Goal: Task Accomplishment & Management: Complete application form

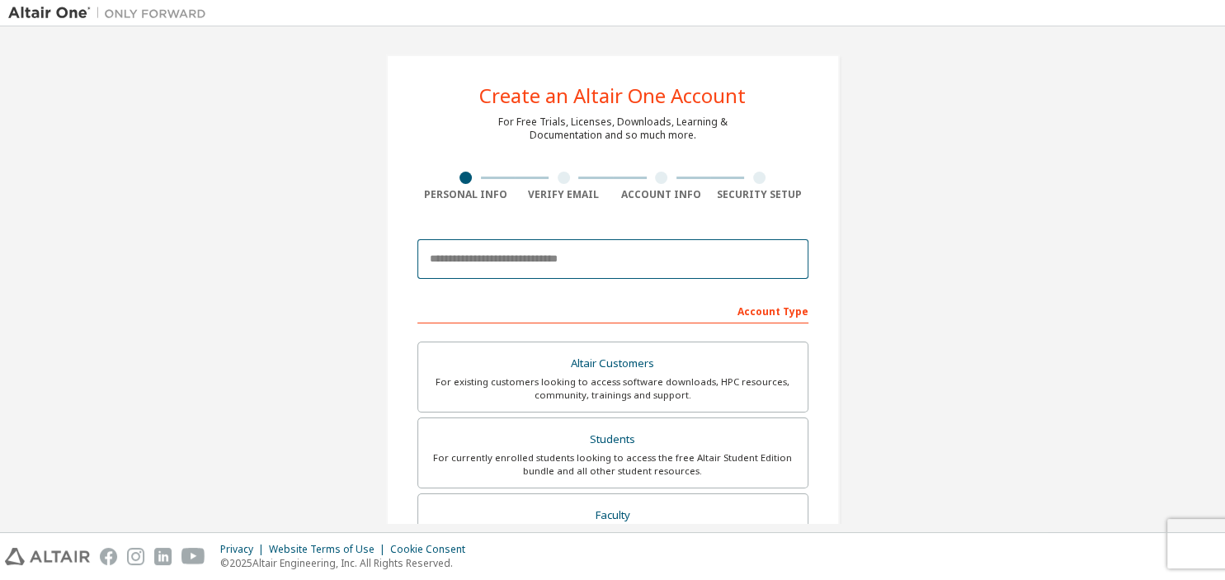
click at [512, 251] on input "email" at bounding box center [613, 259] width 391 height 40
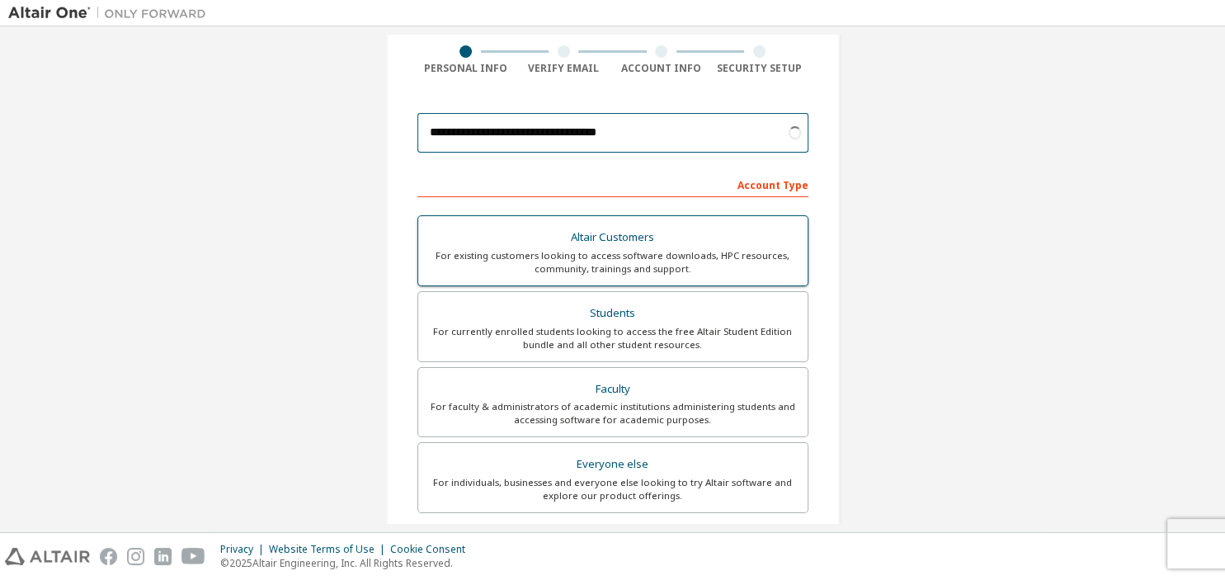
scroll to position [127, 0]
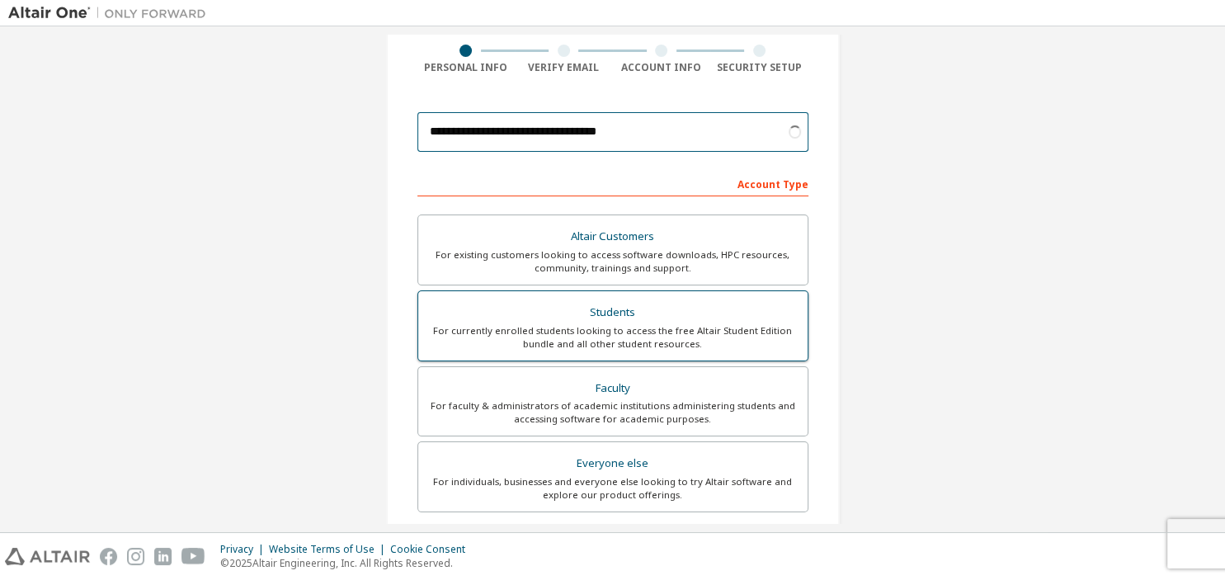
type input "**********"
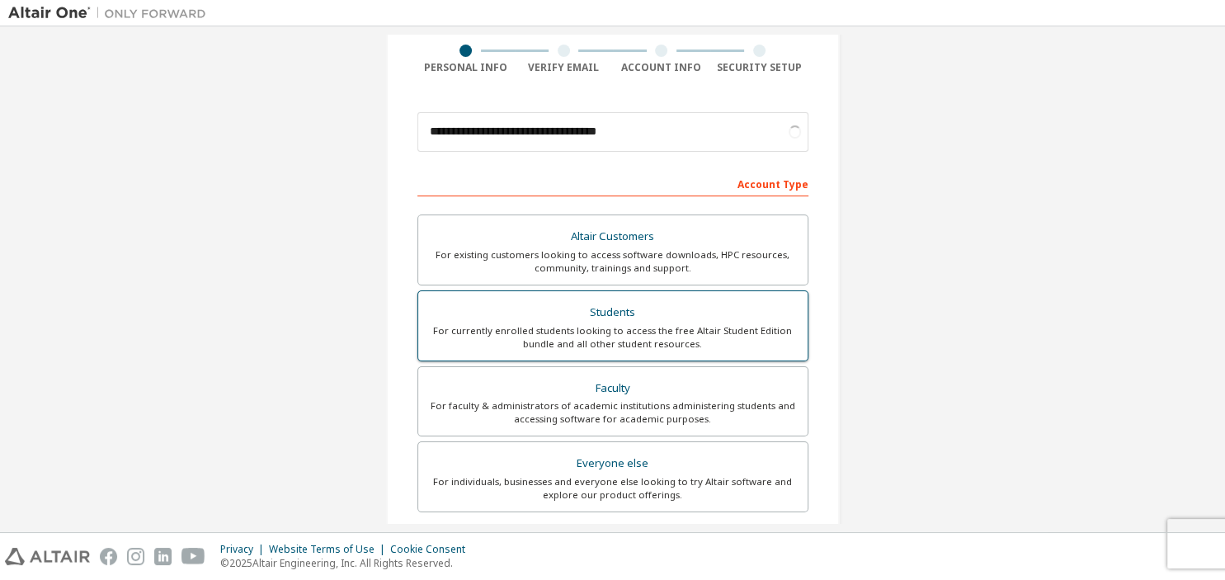
click at [548, 316] on div "Students" at bounding box center [613, 312] width 370 height 23
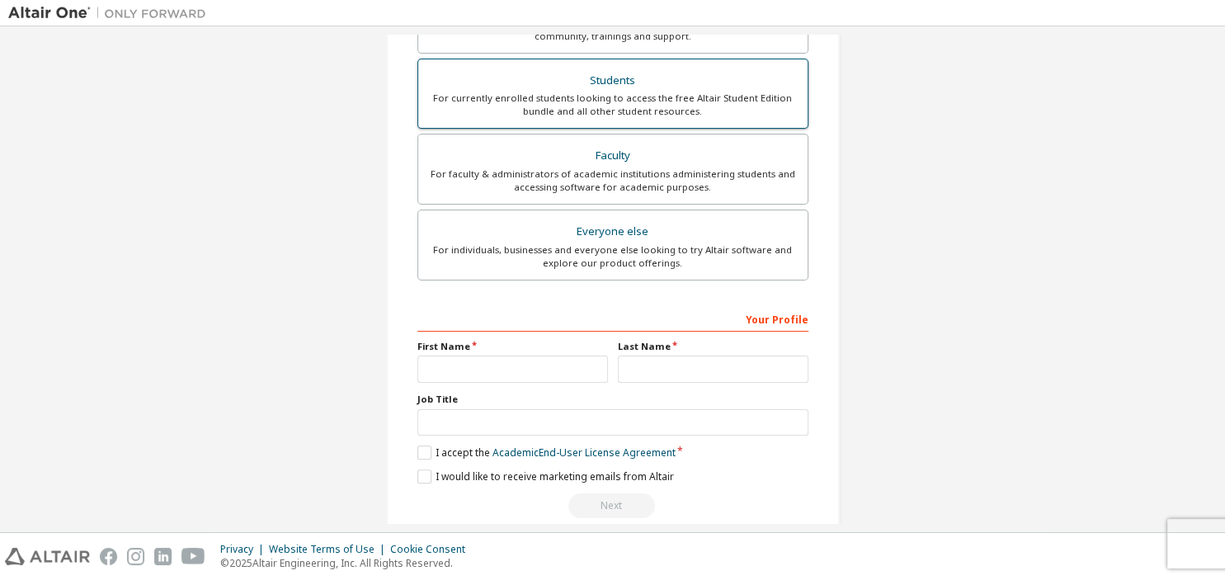
scroll to position [438, 0]
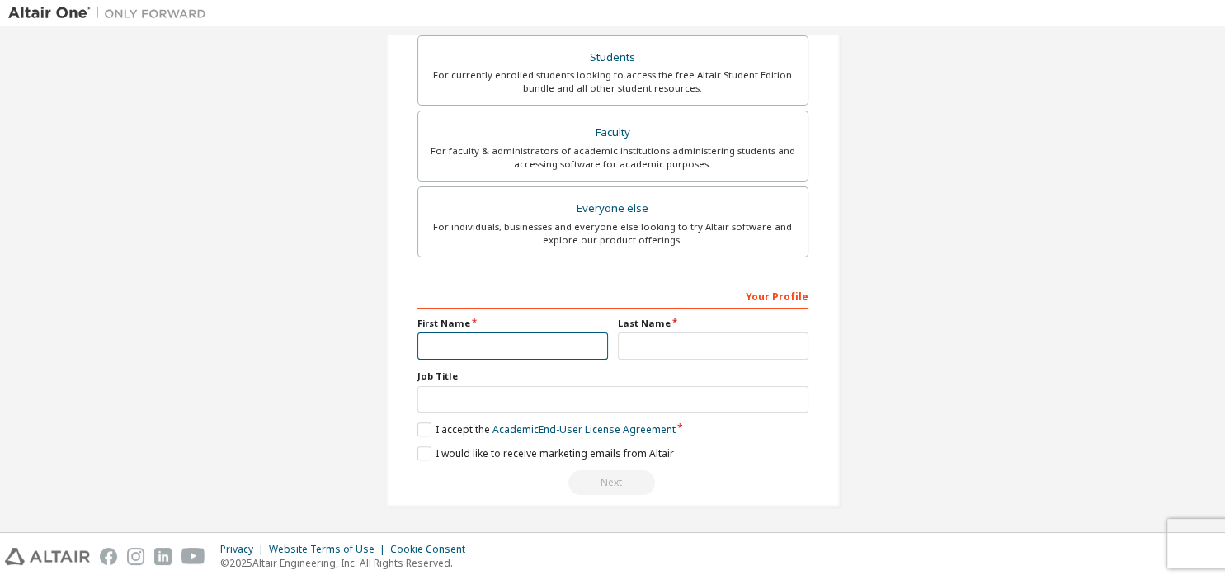
click at [556, 342] on input "text" at bounding box center [513, 346] width 191 height 27
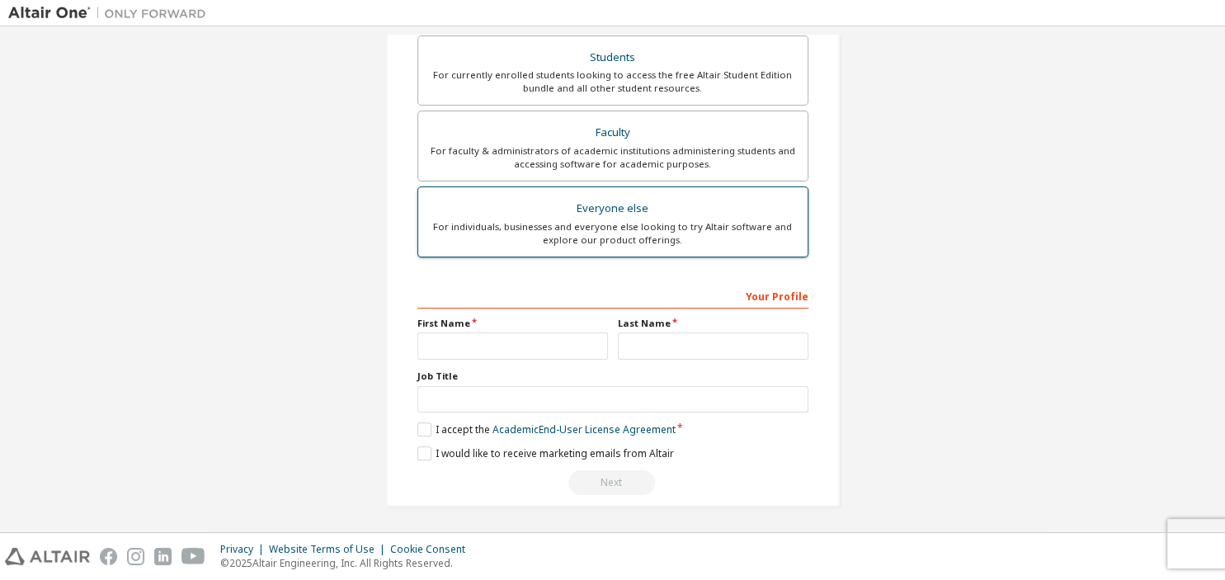
click at [569, 196] on label "Everyone else For individuals, businesses and everyone else looking to try Alta…" at bounding box center [613, 222] width 391 height 71
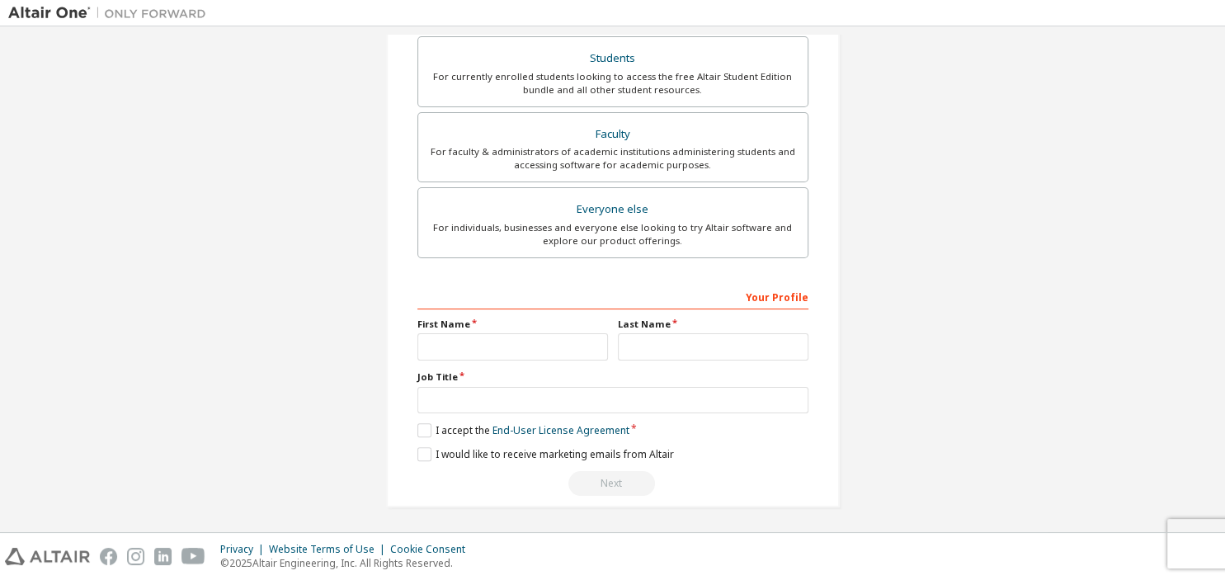
scroll to position [306, 0]
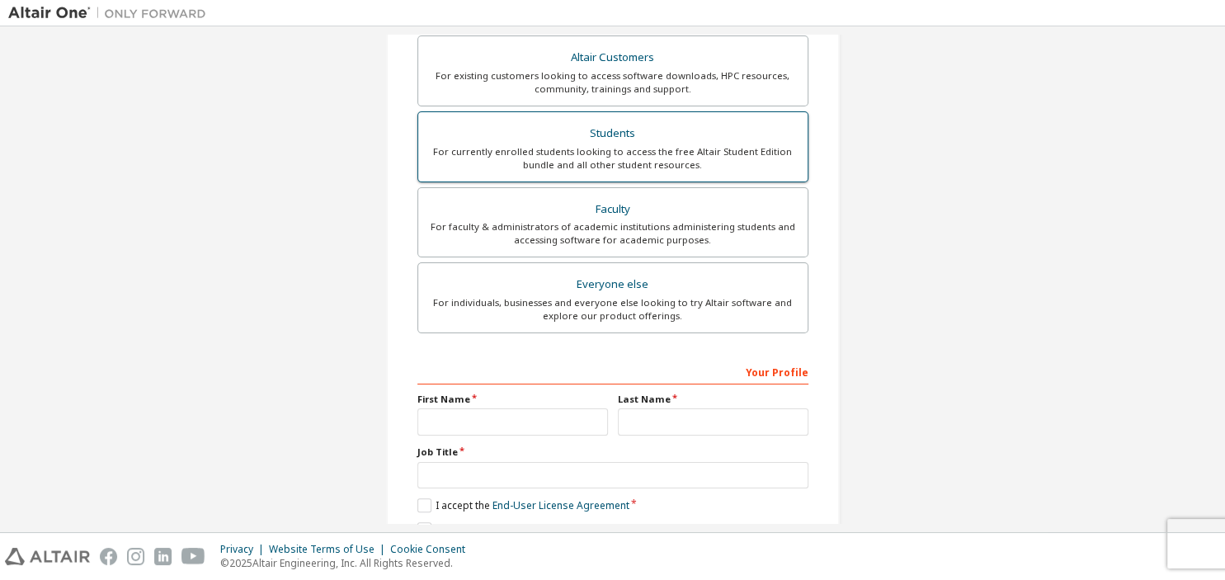
click at [594, 179] on label "Students For currently enrolled students looking to access the free Altair Stud…" at bounding box center [613, 146] width 391 height 71
click at [546, 140] on div "Students" at bounding box center [613, 133] width 370 height 23
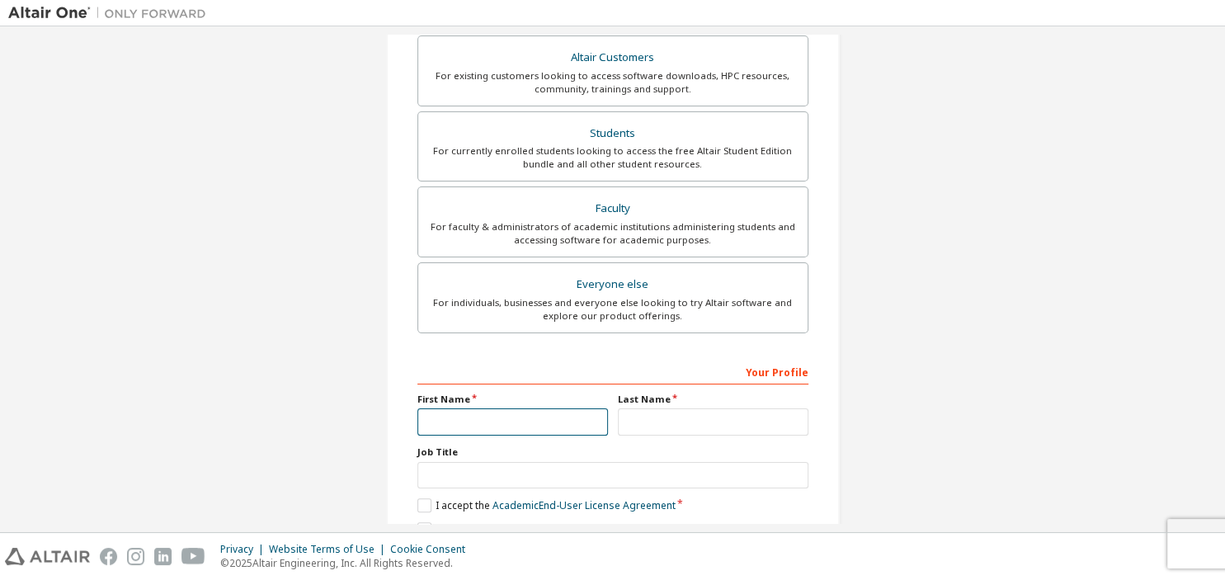
click at [531, 417] on input "text" at bounding box center [513, 421] width 191 height 27
type input "******"
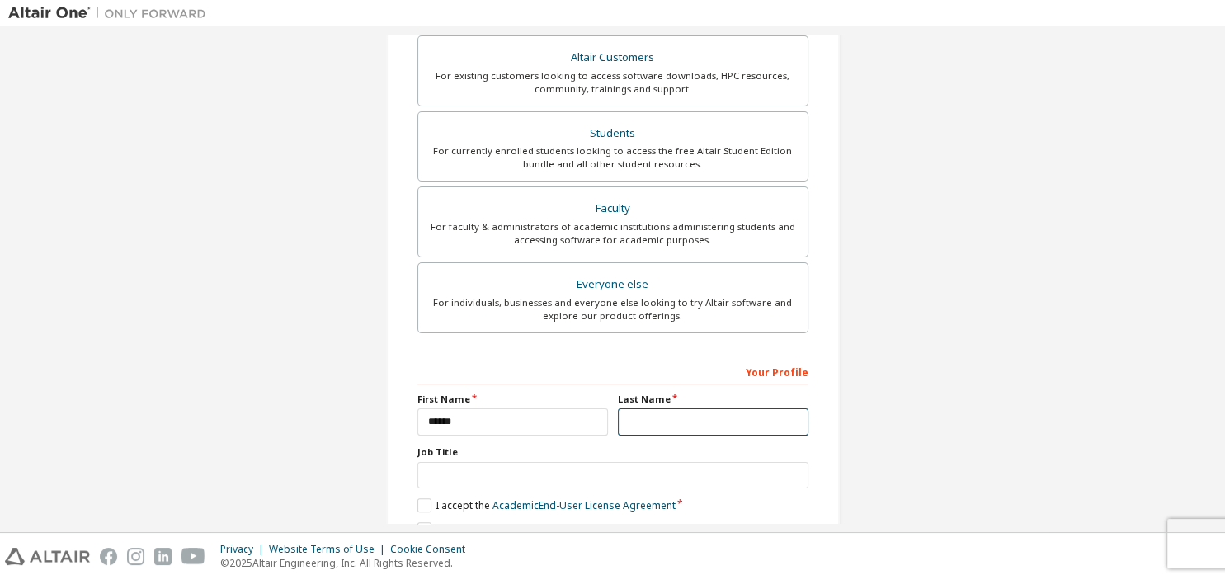
click at [650, 432] on input "text" at bounding box center [713, 421] width 191 height 27
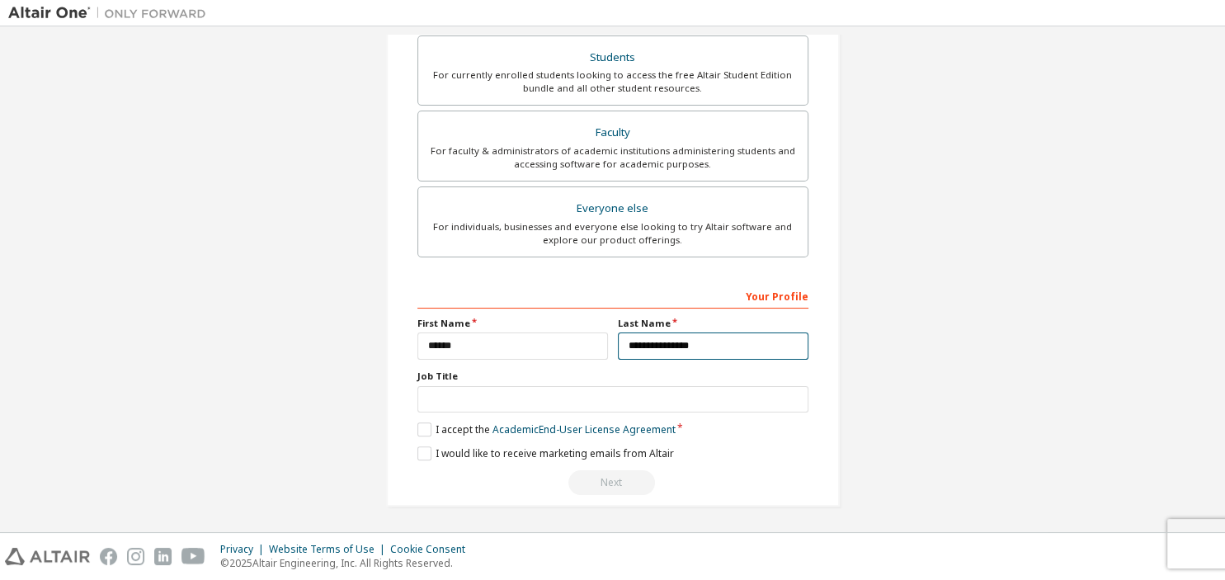
type input "**********"
click at [508, 386] on input "text" at bounding box center [613, 399] width 391 height 27
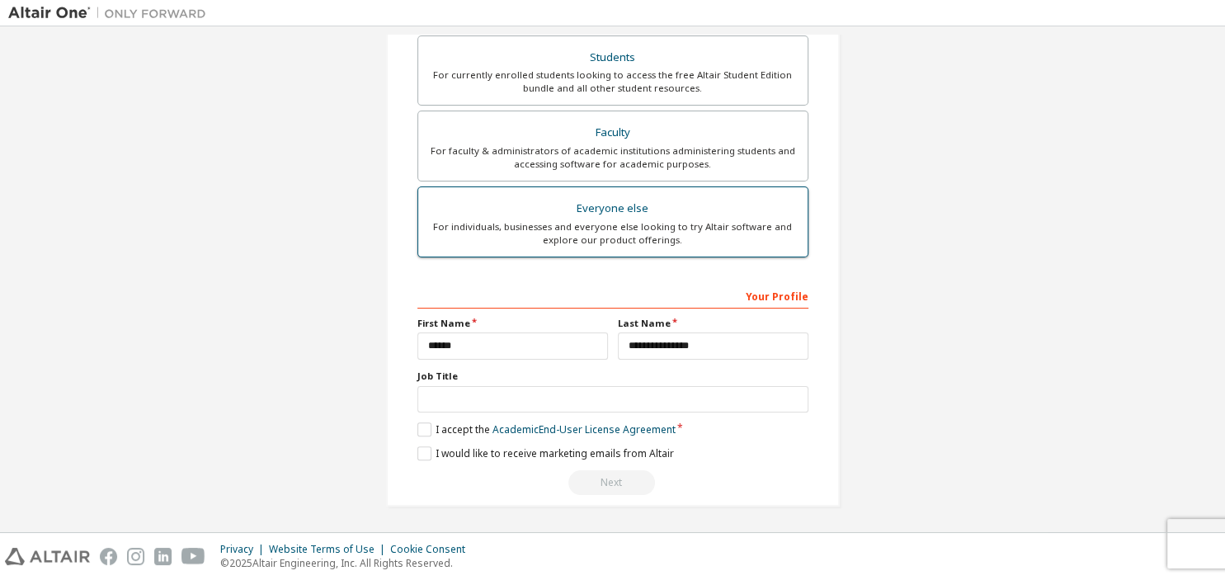
click at [520, 203] on div "Everyone else" at bounding box center [613, 208] width 370 height 23
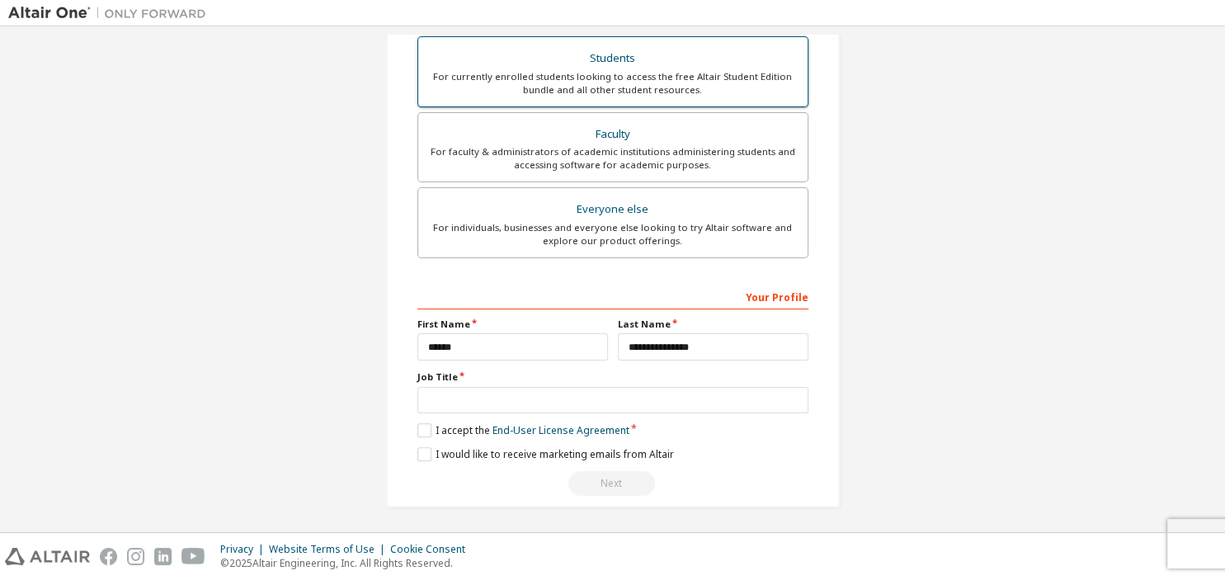
click at [548, 54] on div "Students" at bounding box center [613, 58] width 370 height 23
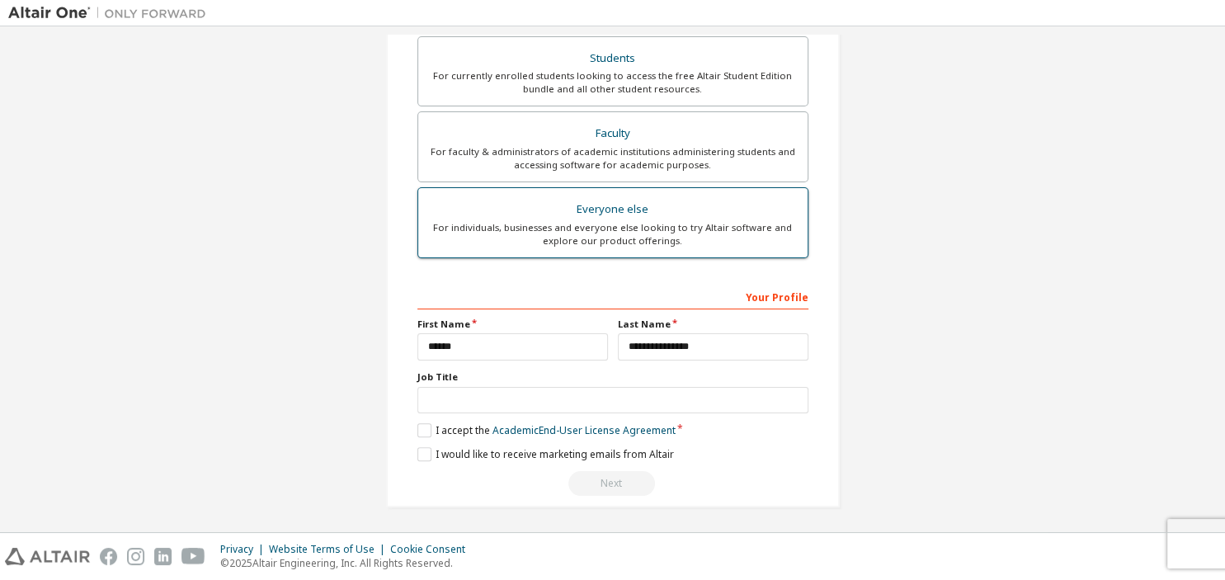
click at [565, 221] on div "For individuals, businesses and everyone else looking to try Altair software an…" at bounding box center [613, 234] width 370 height 26
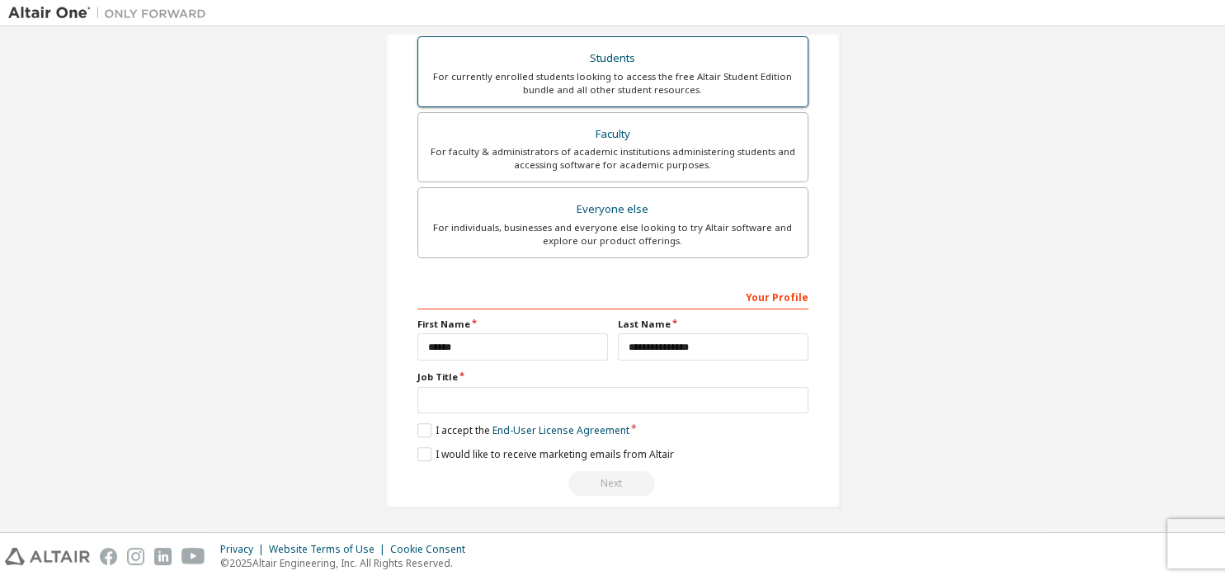
click at [553, 83] on div "For currently enrolled students looking to access the free Altair Student Editi…" at bounding box center [613, 83] width 370 height 26
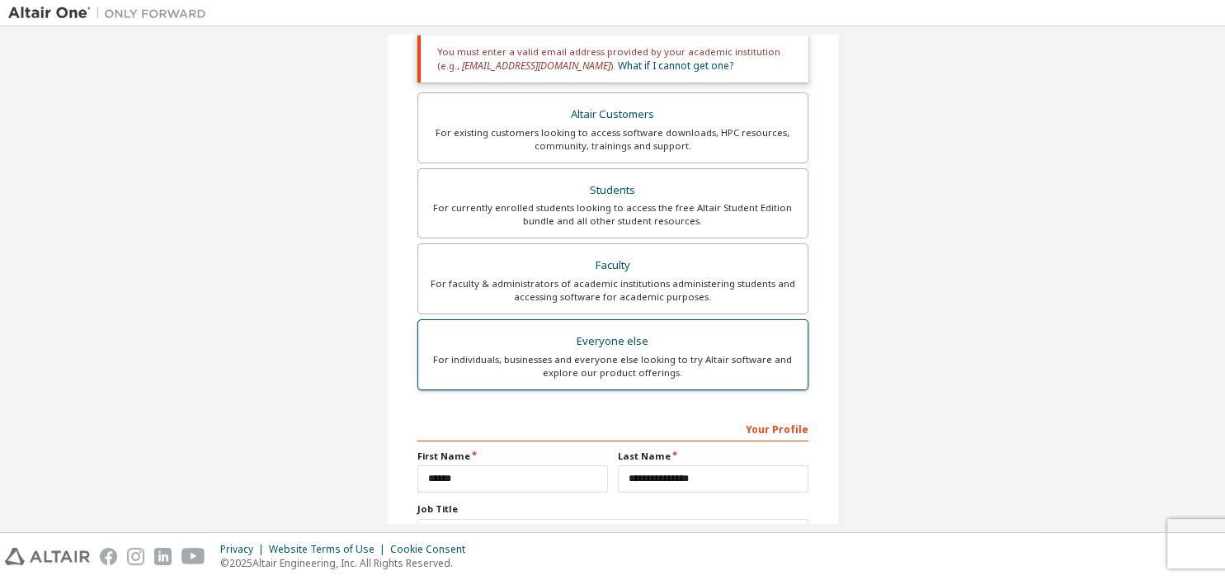
scroll to position [438, 0]
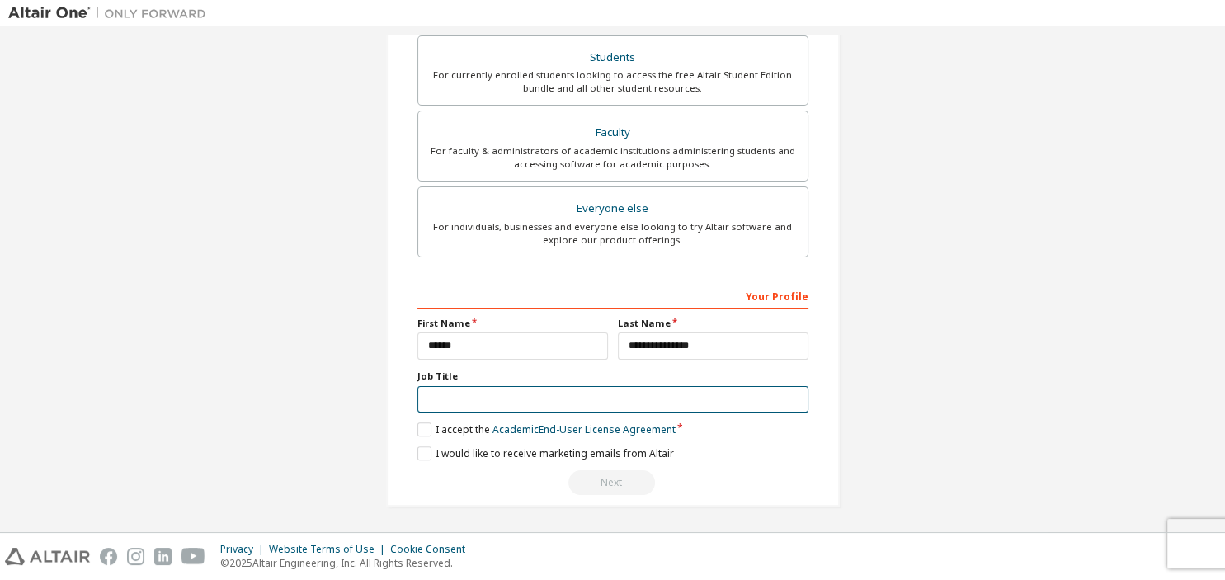
click at [462, 405] on input "text" at bounding box center [613, 399] width 391 height 27
click at [420, 427] on label "I accept the Academic End-User License Agreement" at bounding box center [547, 430] width 258 height 14
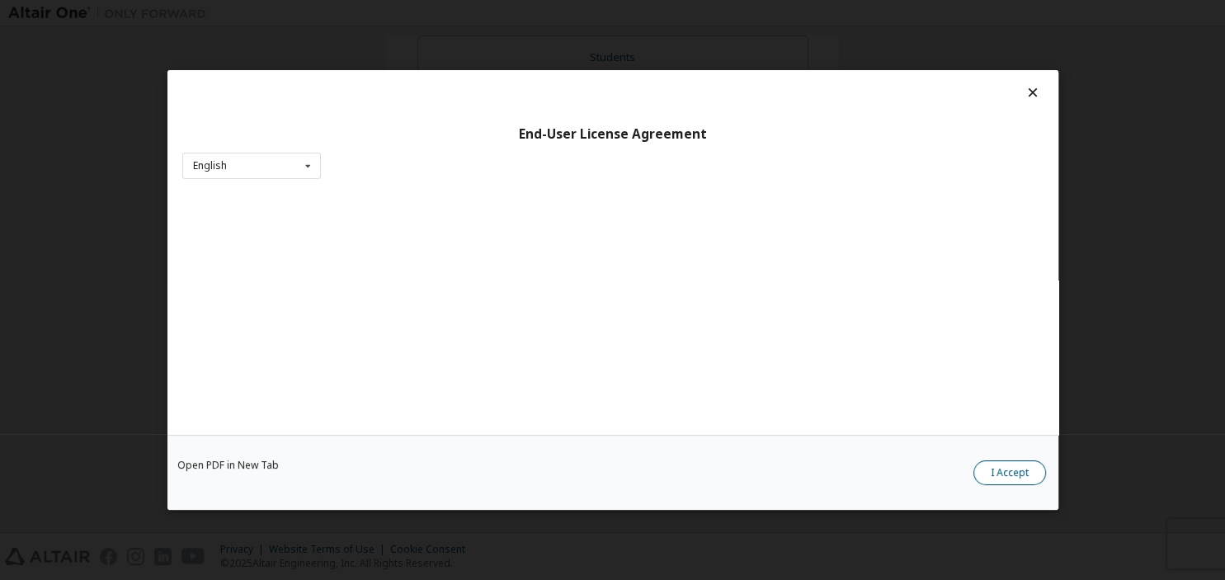
click at [1018, 473] on button "I Accept" at bounding box center [1010, 472] width 73 height 25
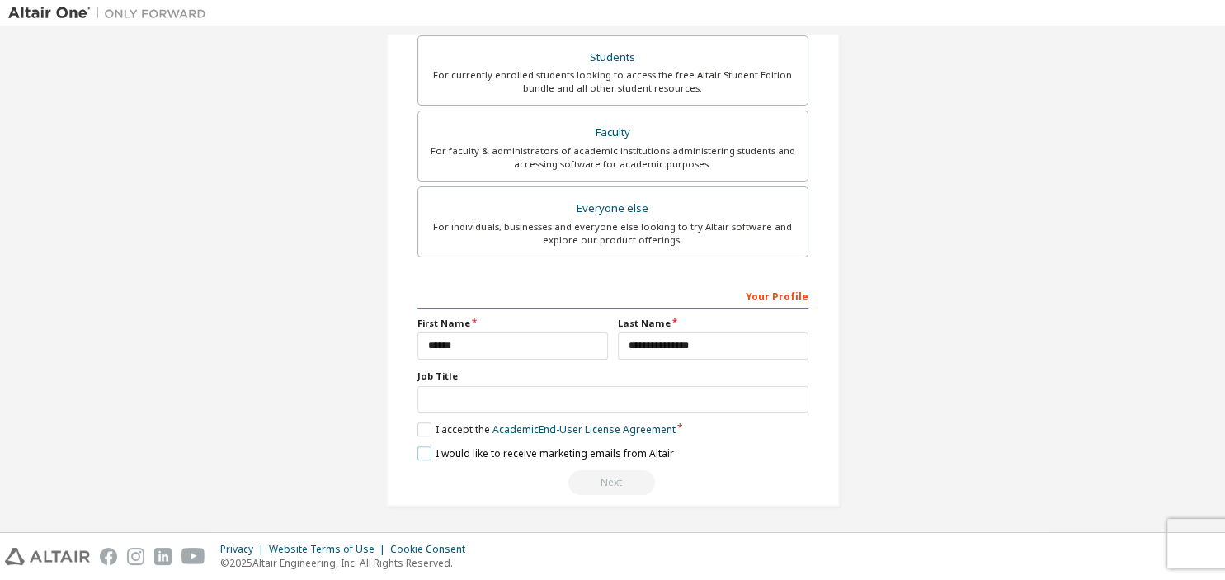
click at [422, 451] on label "I would like to receive marketing emails from Altair" at bounding box center [546, 453] width 257 height 14
click at [619, 475] on div "Next" at bounding box center [613, 482] width 391 height 25
click at [484, 401] on input "text" at bounding box center [613, 399] width 391 height 27
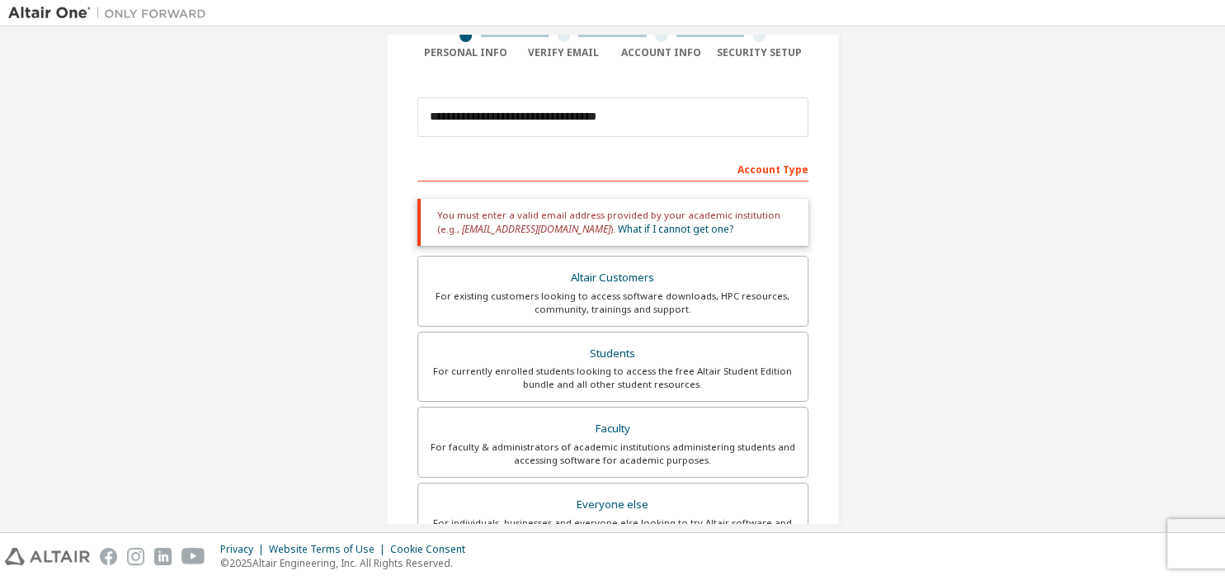
scroll to position [142, 0]
click at [520, 177] on div "Account Type" at bounding box center [613, 168] width 391 height 26
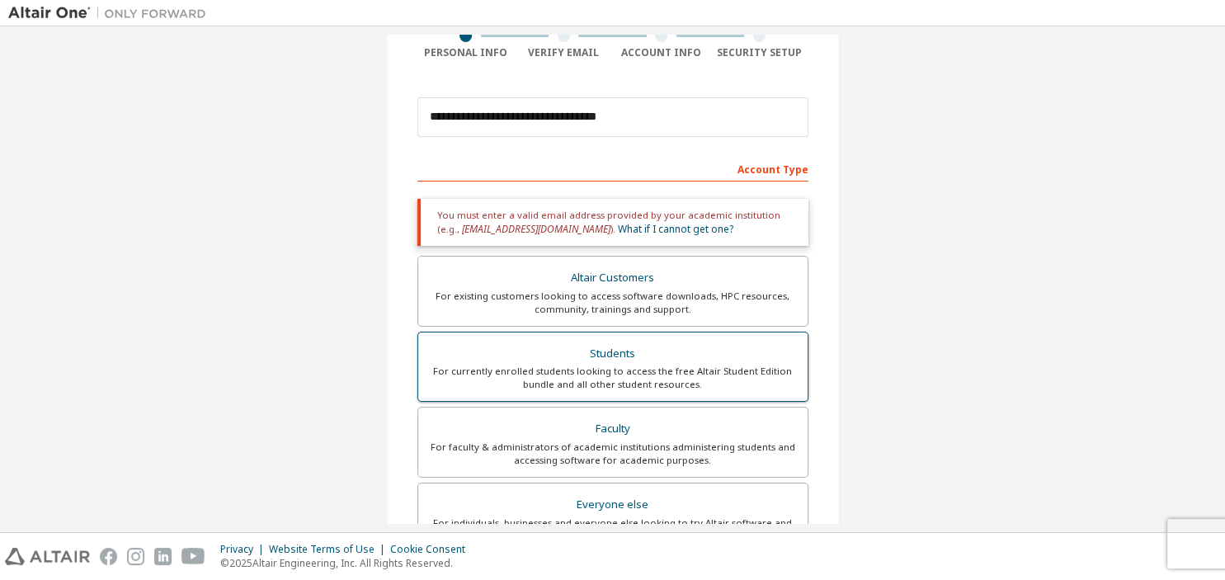
scroll to position [438, 0]
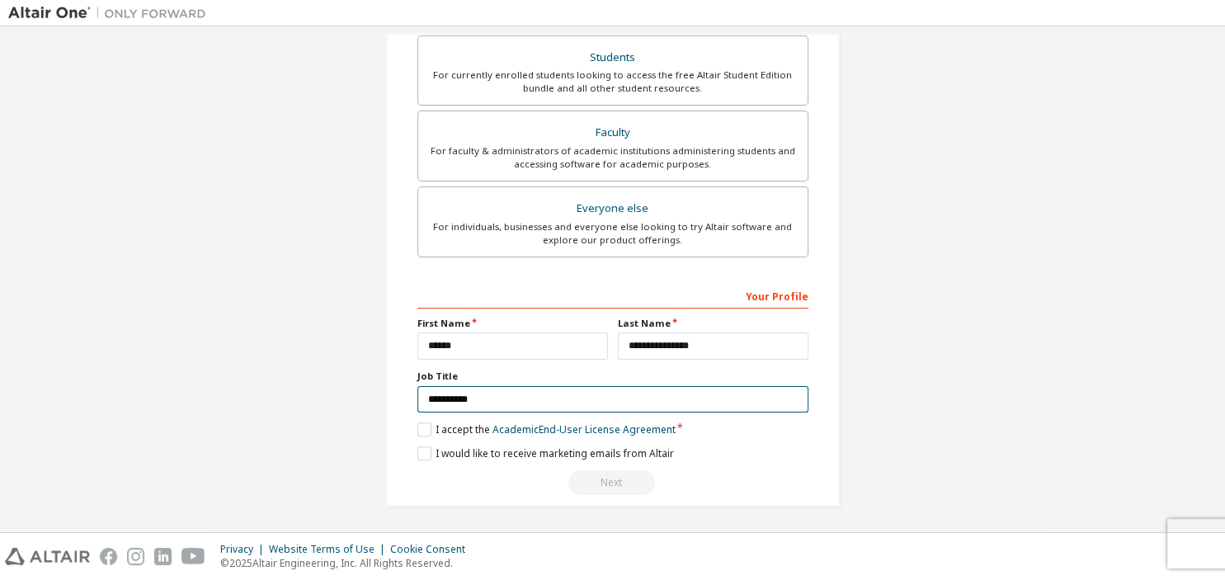
click at [486, 409] on input "**********" at bounding box center [613, 399] width 391 height 27
type input "*"
click at [423, 457] on label "I would like to receive marketing emails from Altair" at bounding box center [546, 453] width 257 height 14
click at [419, 454] on label "I would like to receive marketing emails from Altair" at bounding box center [546, 453] width 257 height 14
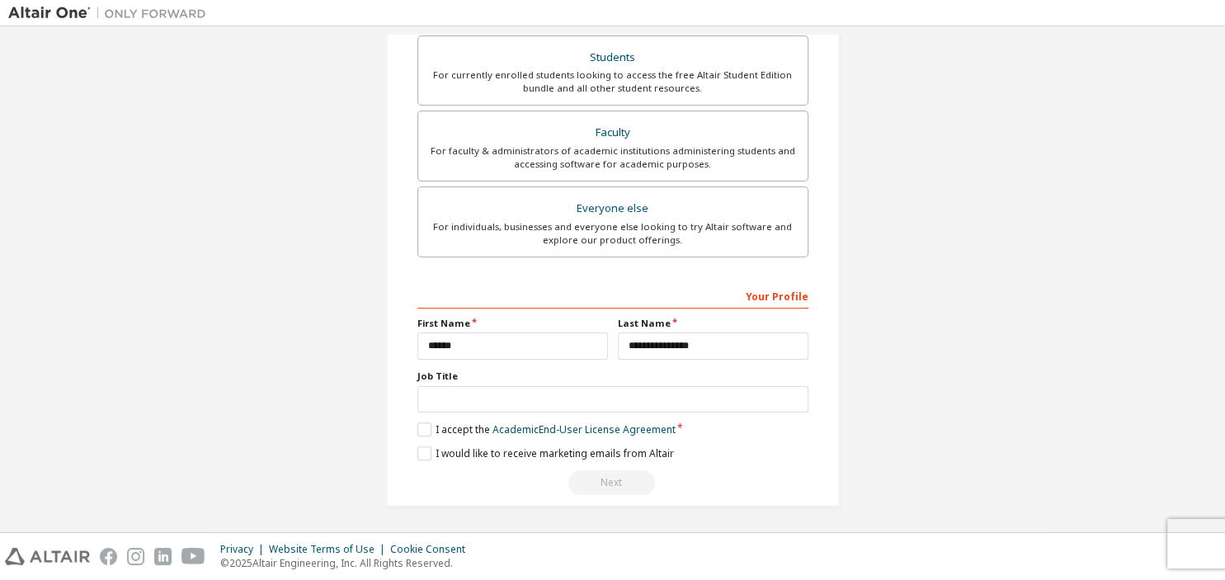
click at [155, 232] on div "**********" at bounding box center [612, 61] width 1209 height 930
